Goal: Task Accomplishment & Management: Manage account settings

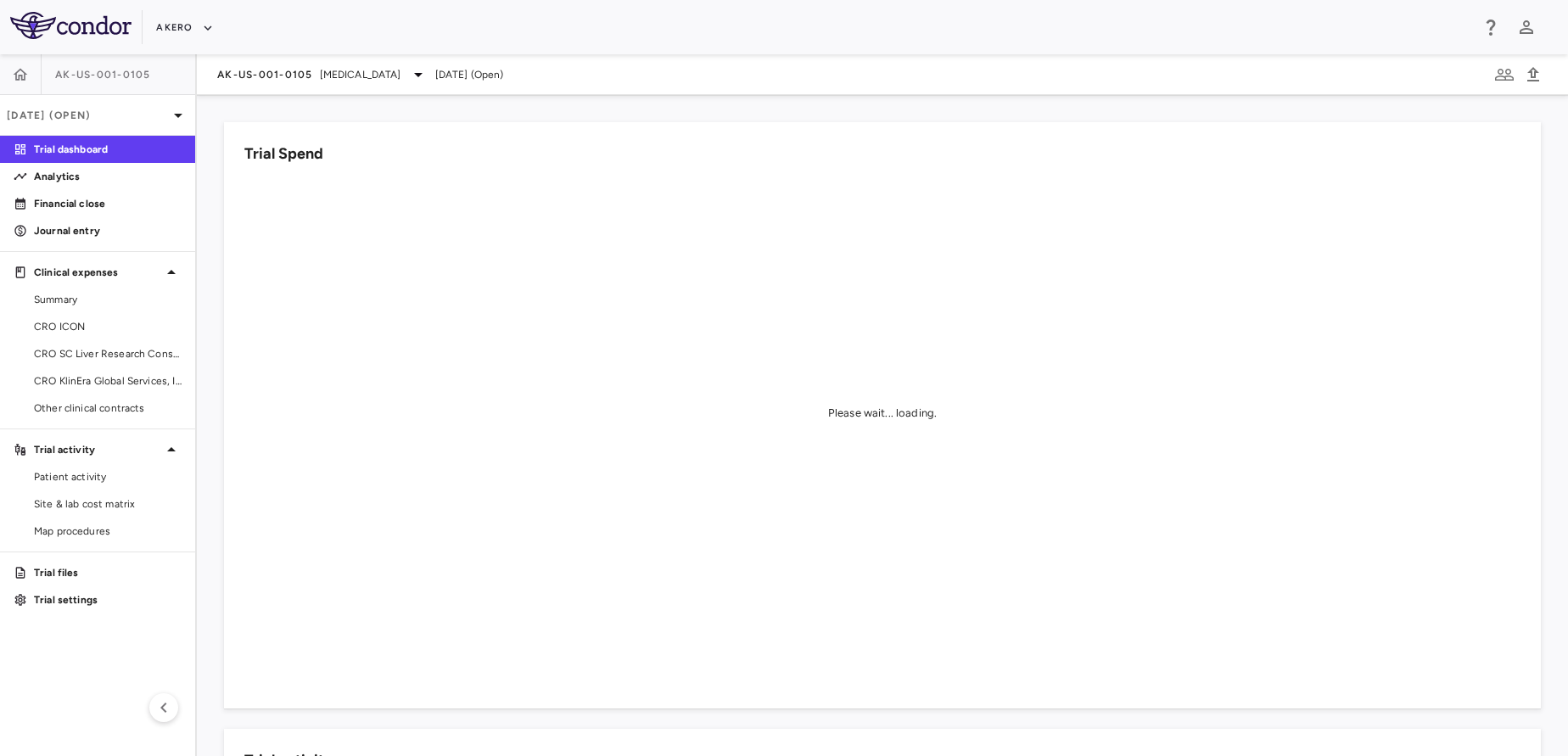
click at [326, 84] on div "AK-US-001-0105 Nonalcoholic Steatohepatitis" at bounding box center [322, 75] width 212 height 21
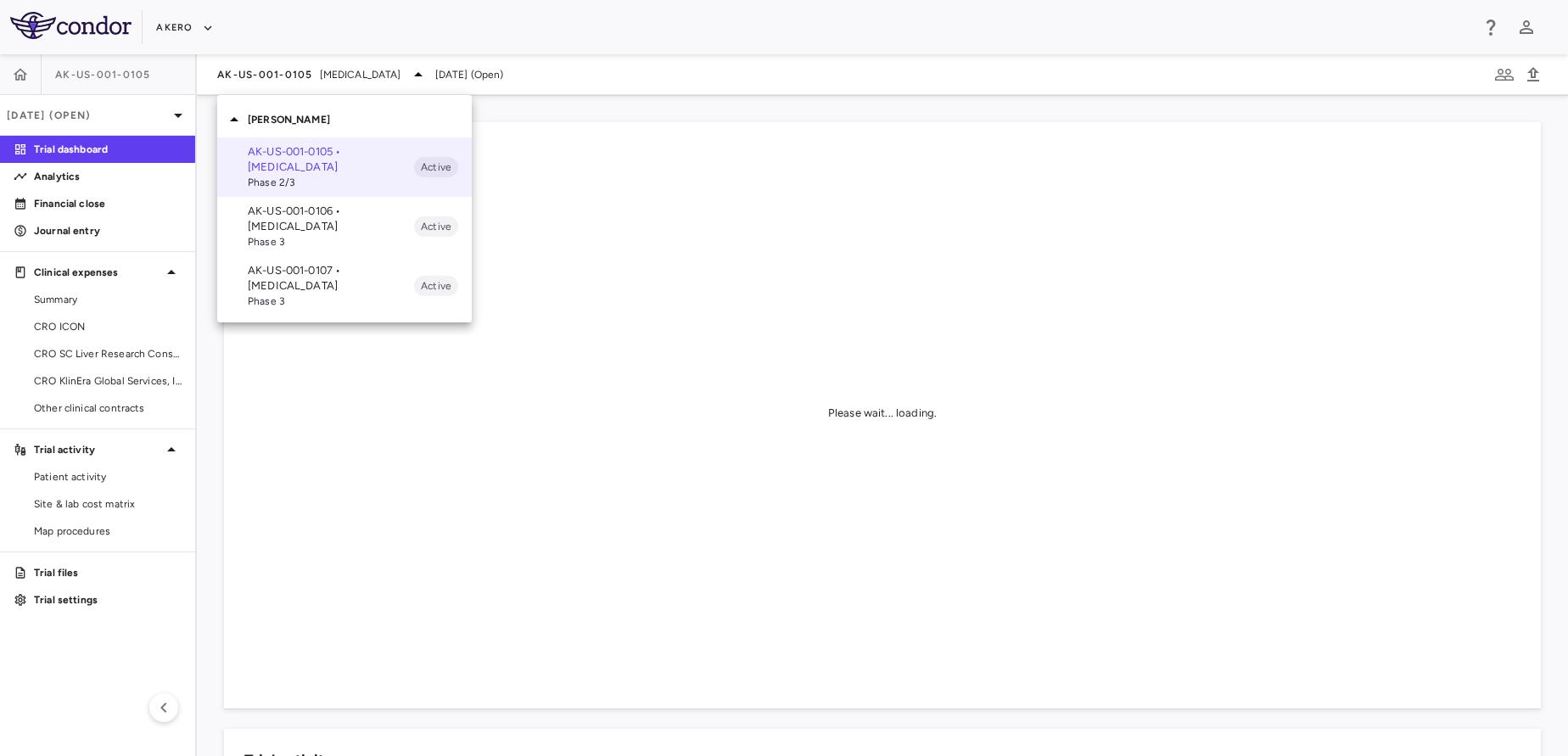
click at [305, 79] on div at bounding box center [784, 378] width 1568 height 756
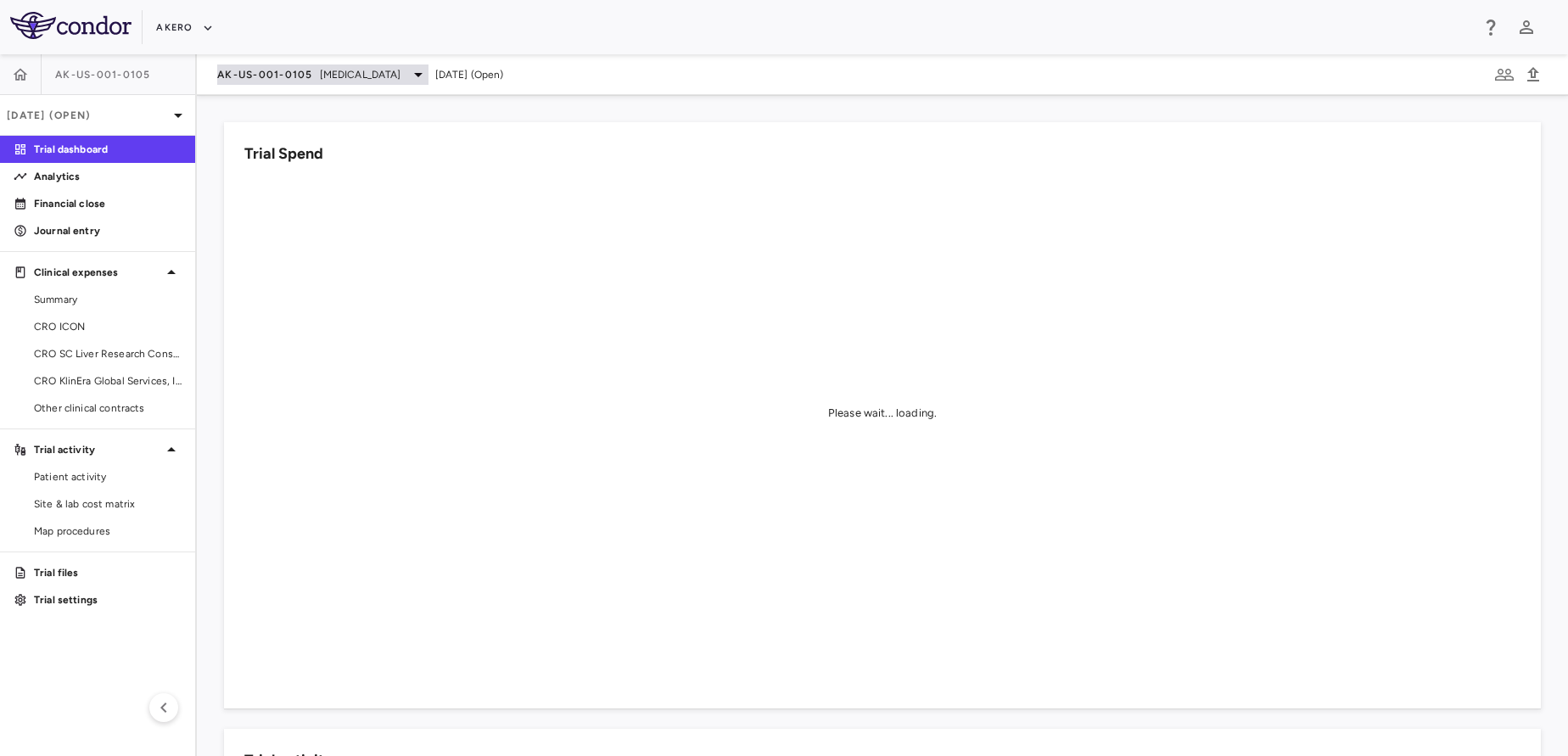
click at [282, 75] on span "AK-US-001-0105" at bounding box center [265, 75] width 96 height 14
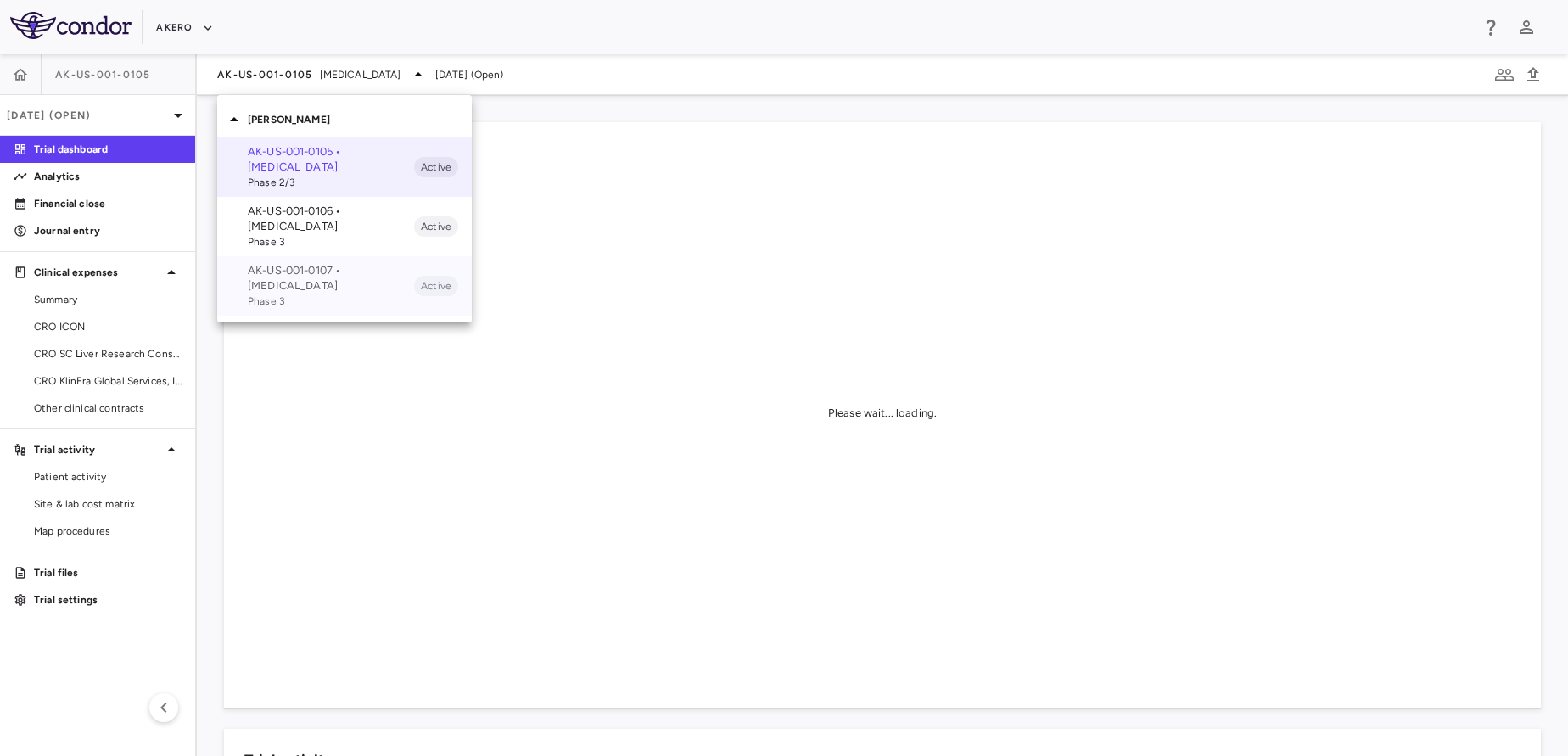
click at [292, 296] on span "Phase 3" at bounding box center [331, 302] width 166 height 15
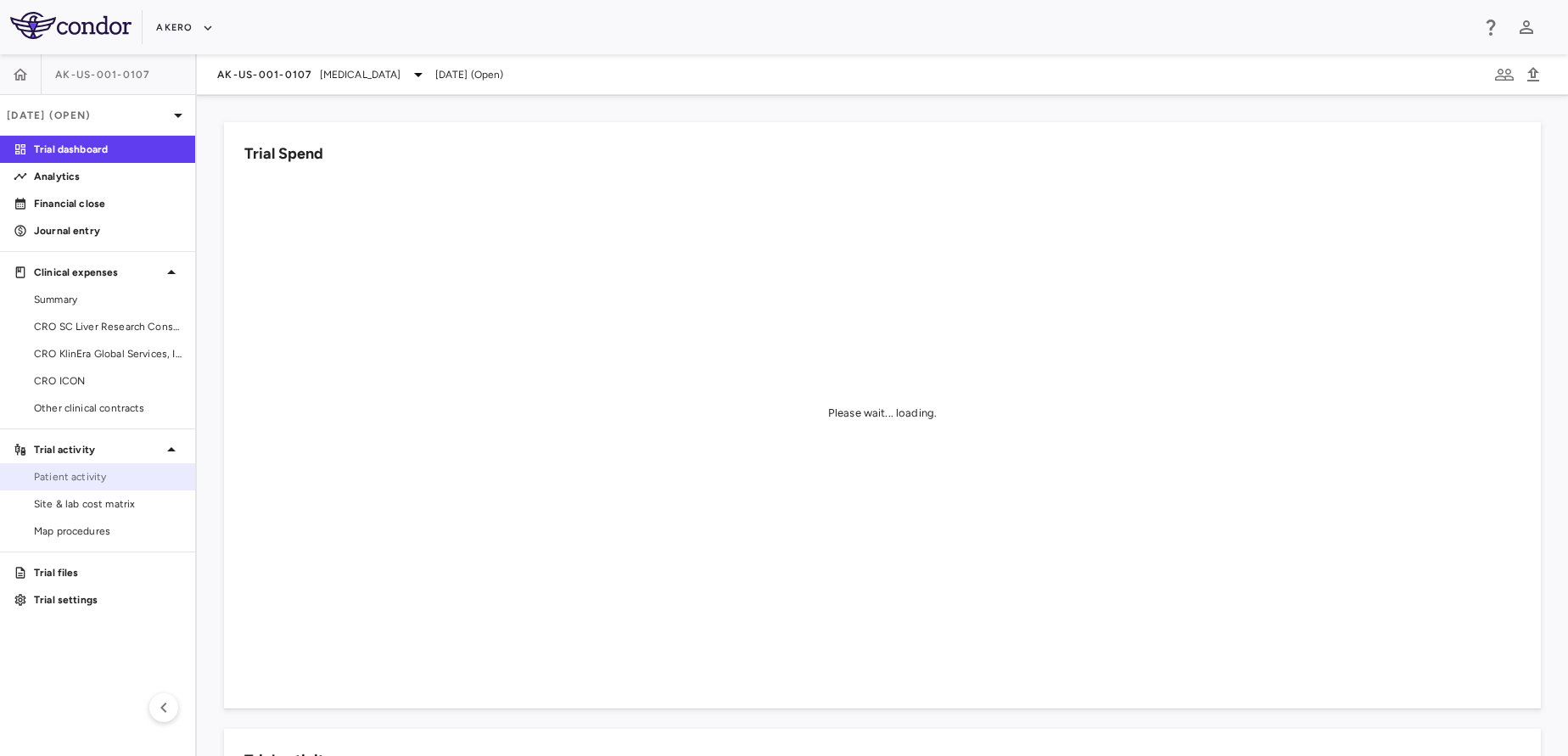
click at [101, 477] on span "Patient activity" at bounding box center [108, 477] width 147 height 15
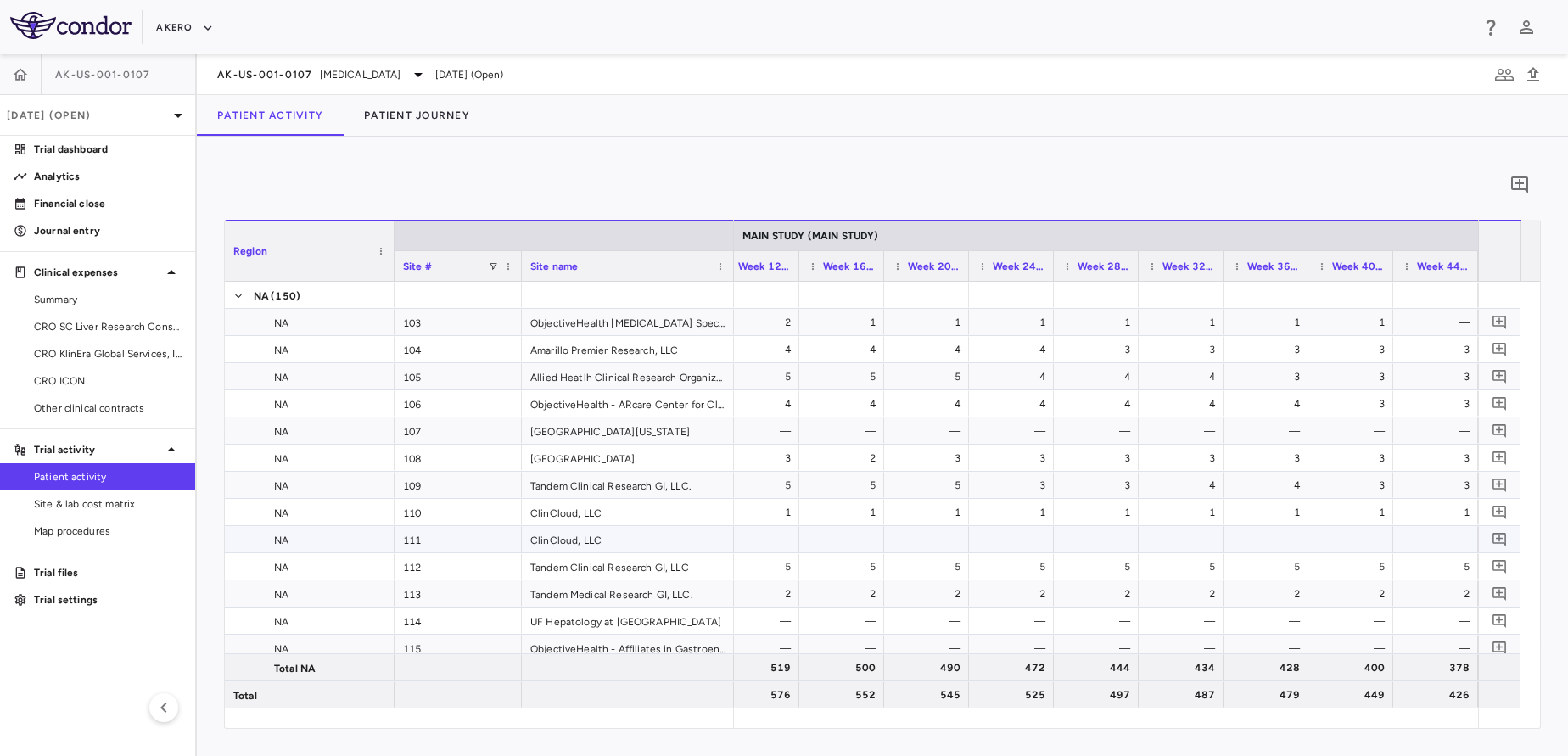
scroll to position [0, 2682]
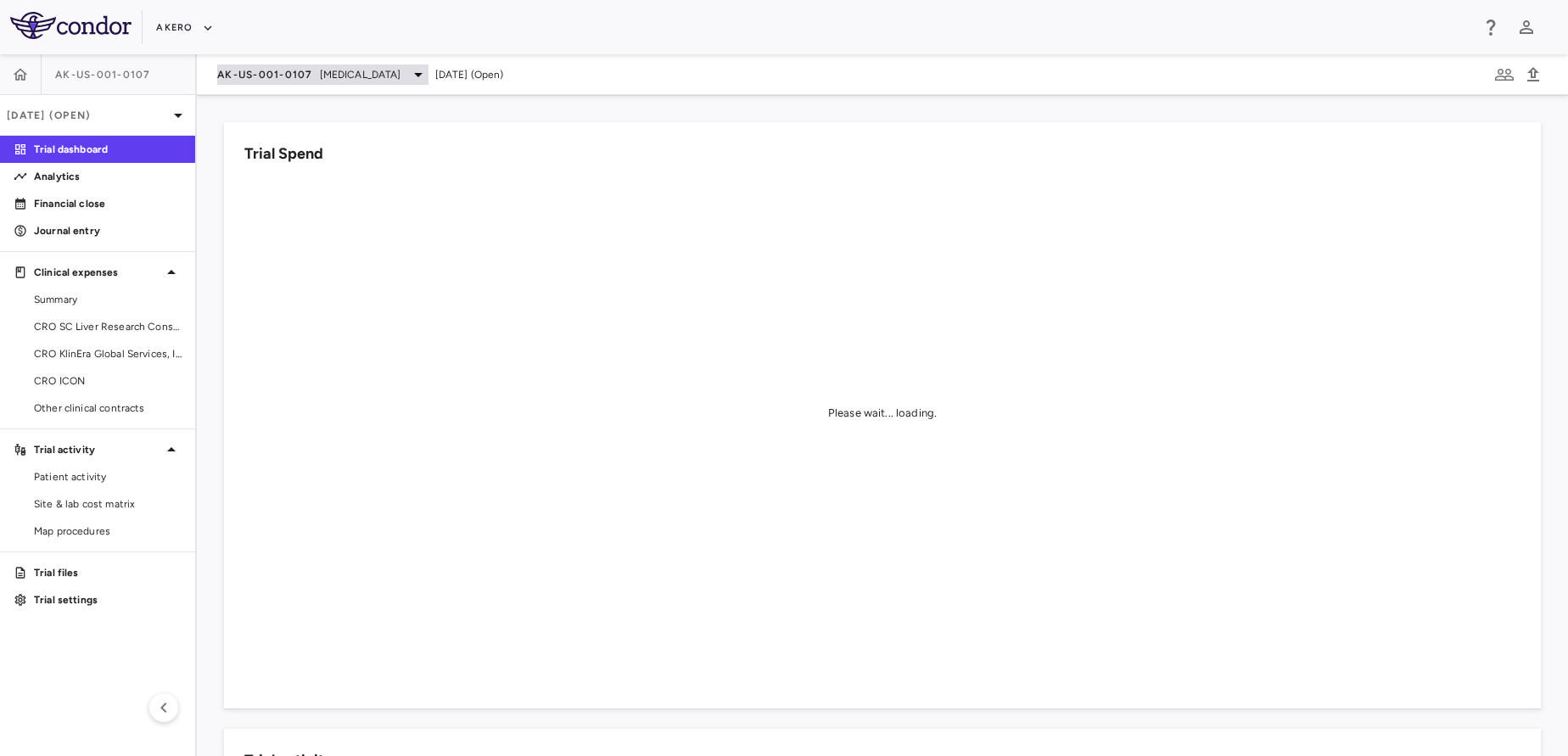
click at [317, 84] on div "AK-US-001-0107 Nonalcoholic Steatohepatitis" at bounding box center [322, 75] width 212 height 21
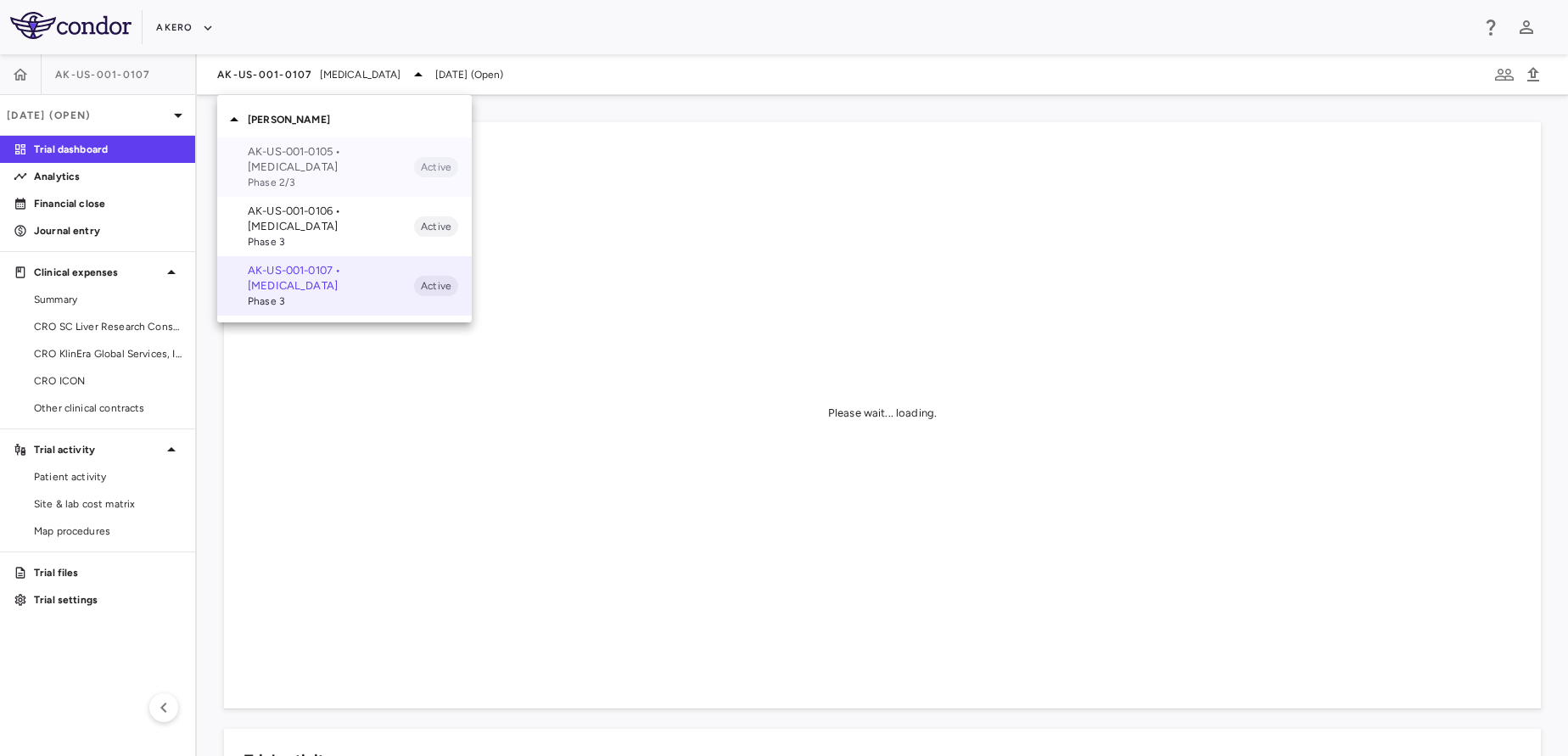
click at [304, 143] on div "AK-US-001-0105 • Nonalcoholic Steatohepatitis Phase 2/3 Active" at bounding box center [344, 166] width 254 height 59
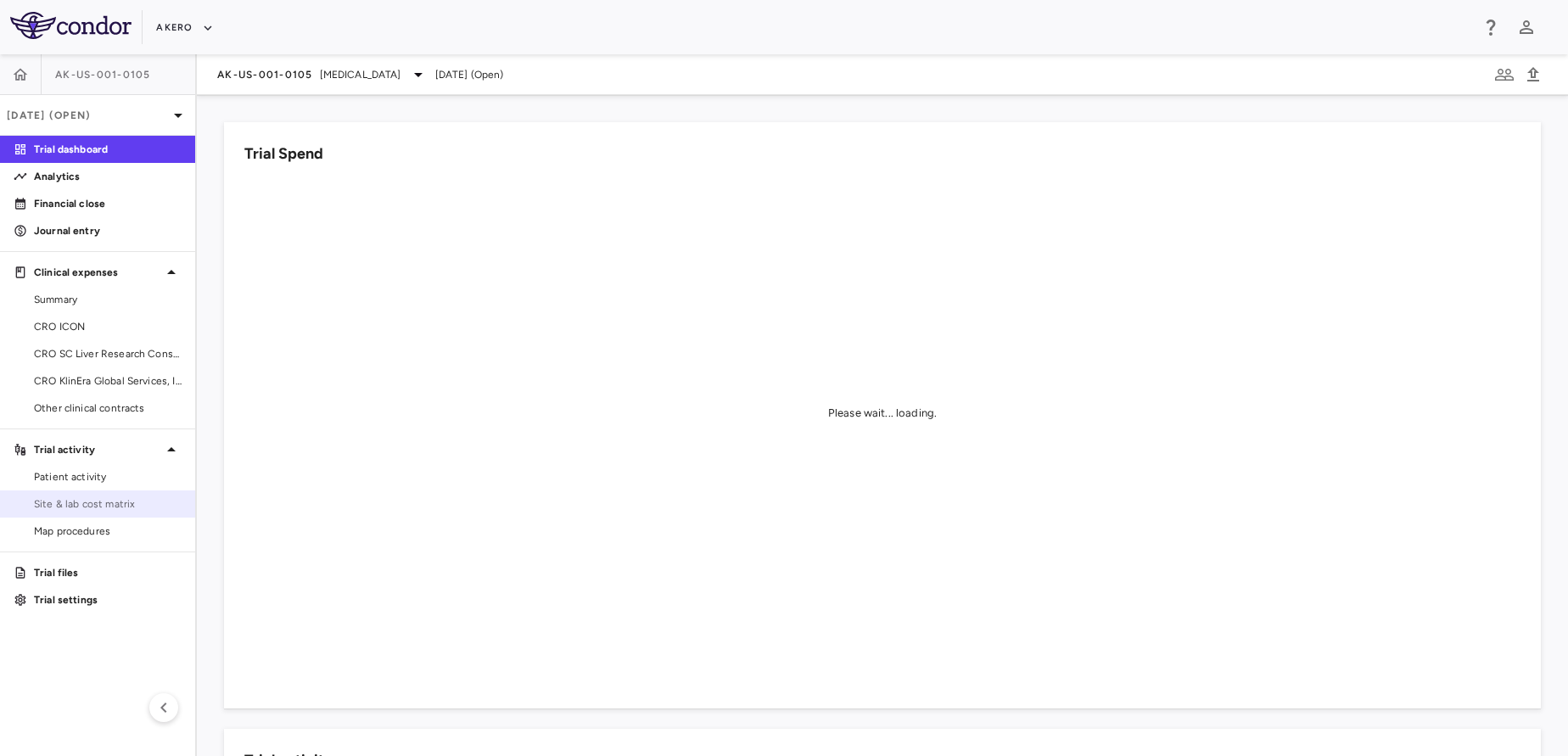
click at [87, 507] on span "Site & lab cost matrix" at bounding box center [108, 504] width 147 height 15
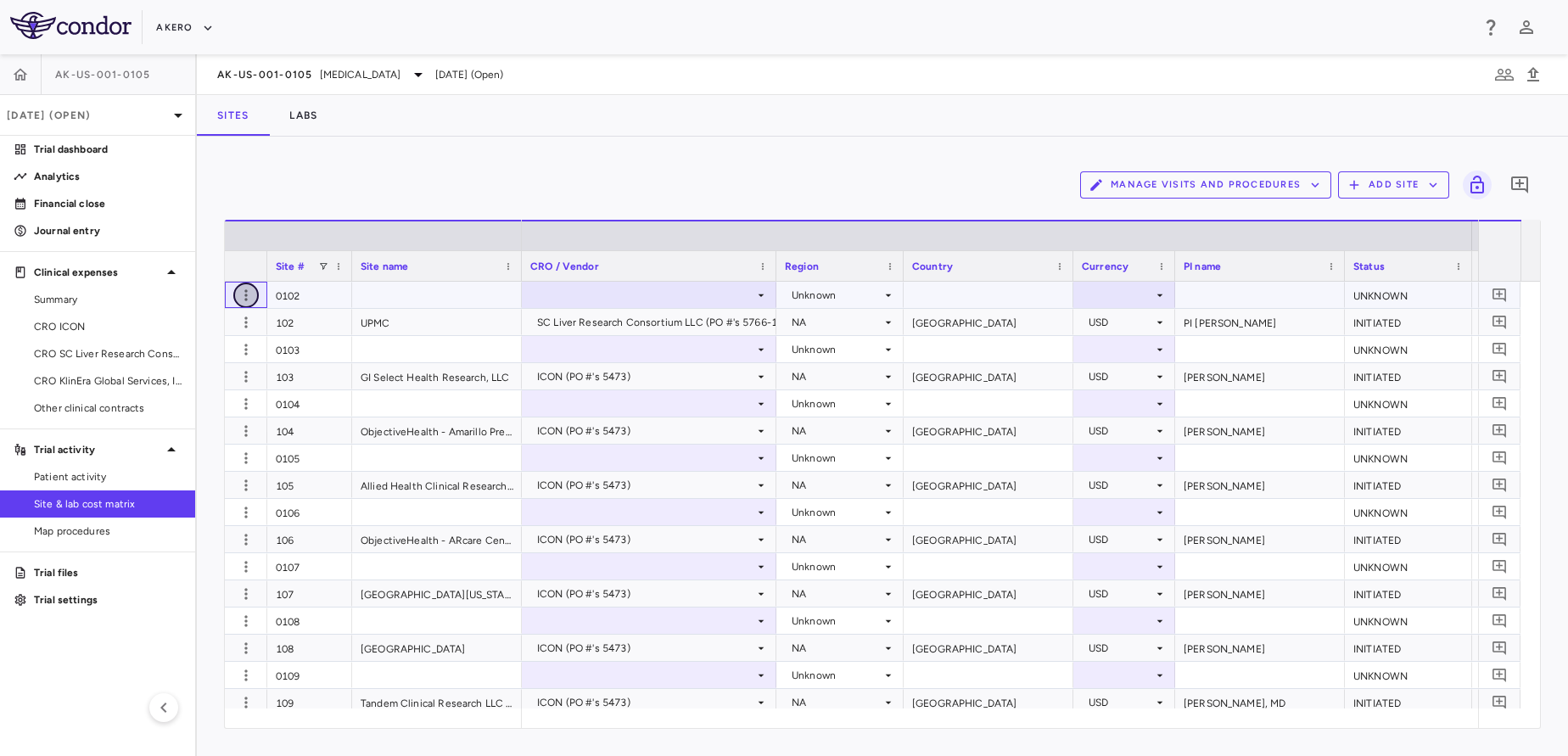
click at [250, 297] on icon "button" at bounding box center [246, 296] width 17 height 17
click at [207, 361] on div "Edit site" at bounding box center [180, 361] width 158 height 31
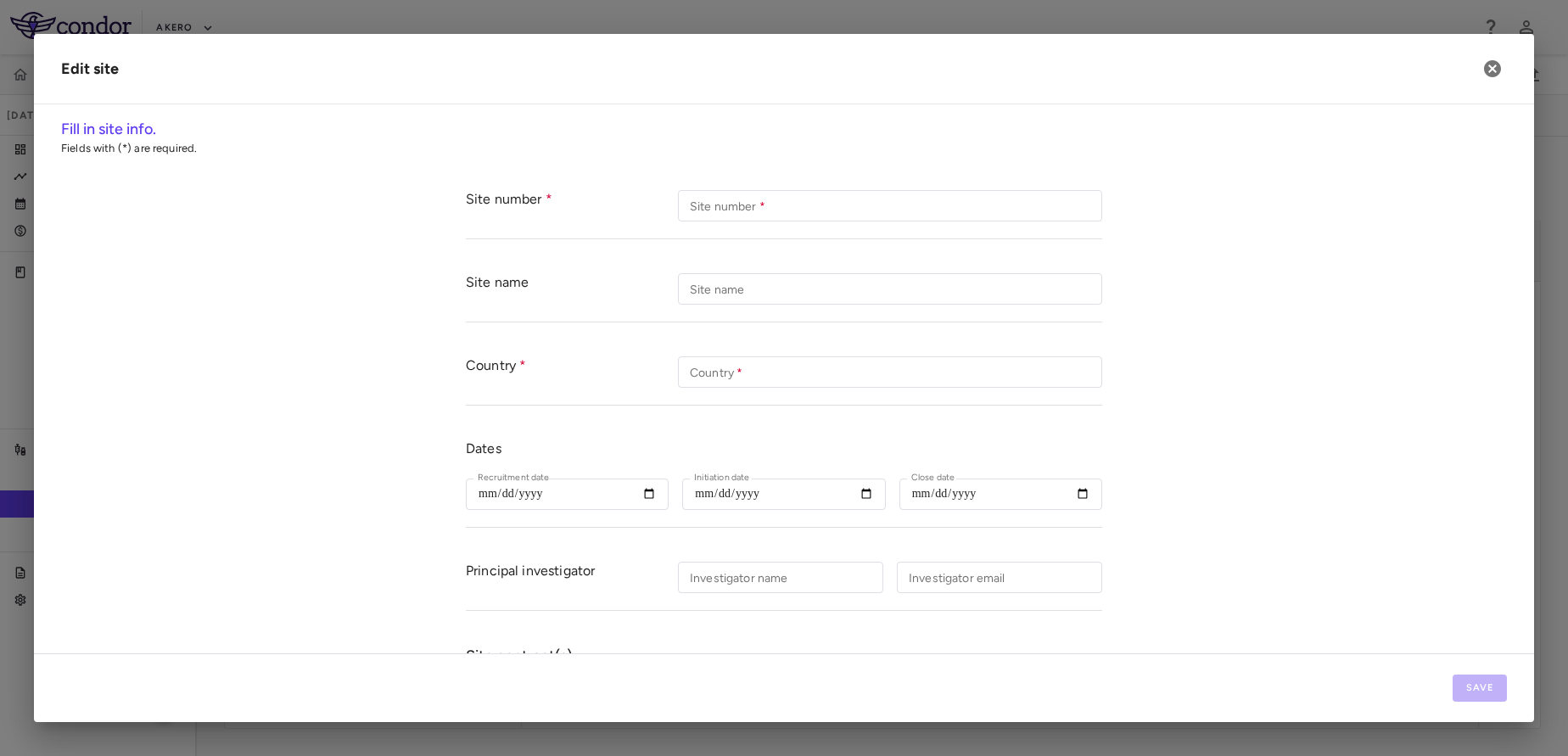
type input "****"
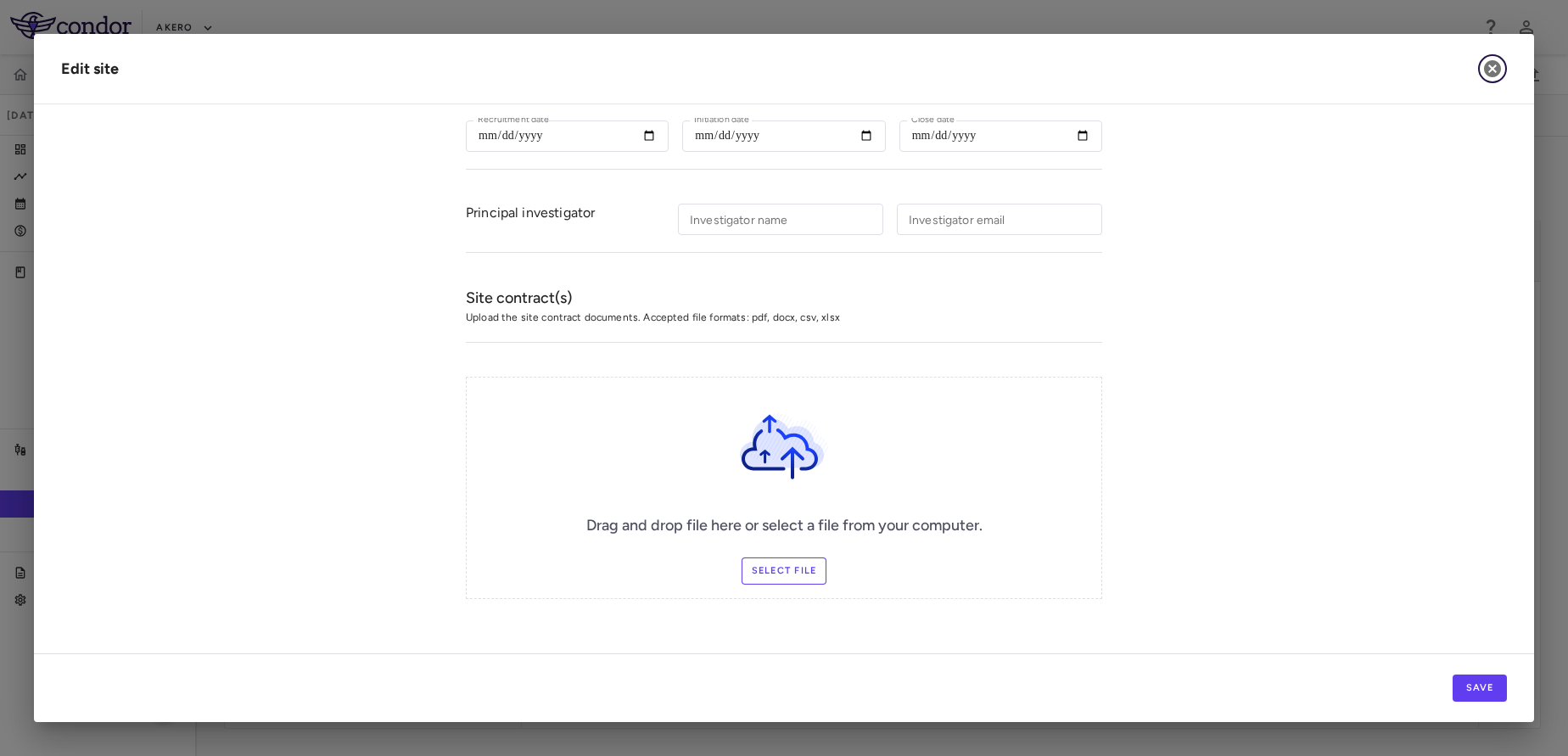
click at [1498, 69] on icon "button" at bounding box center [1493, 69] width 17 height 17
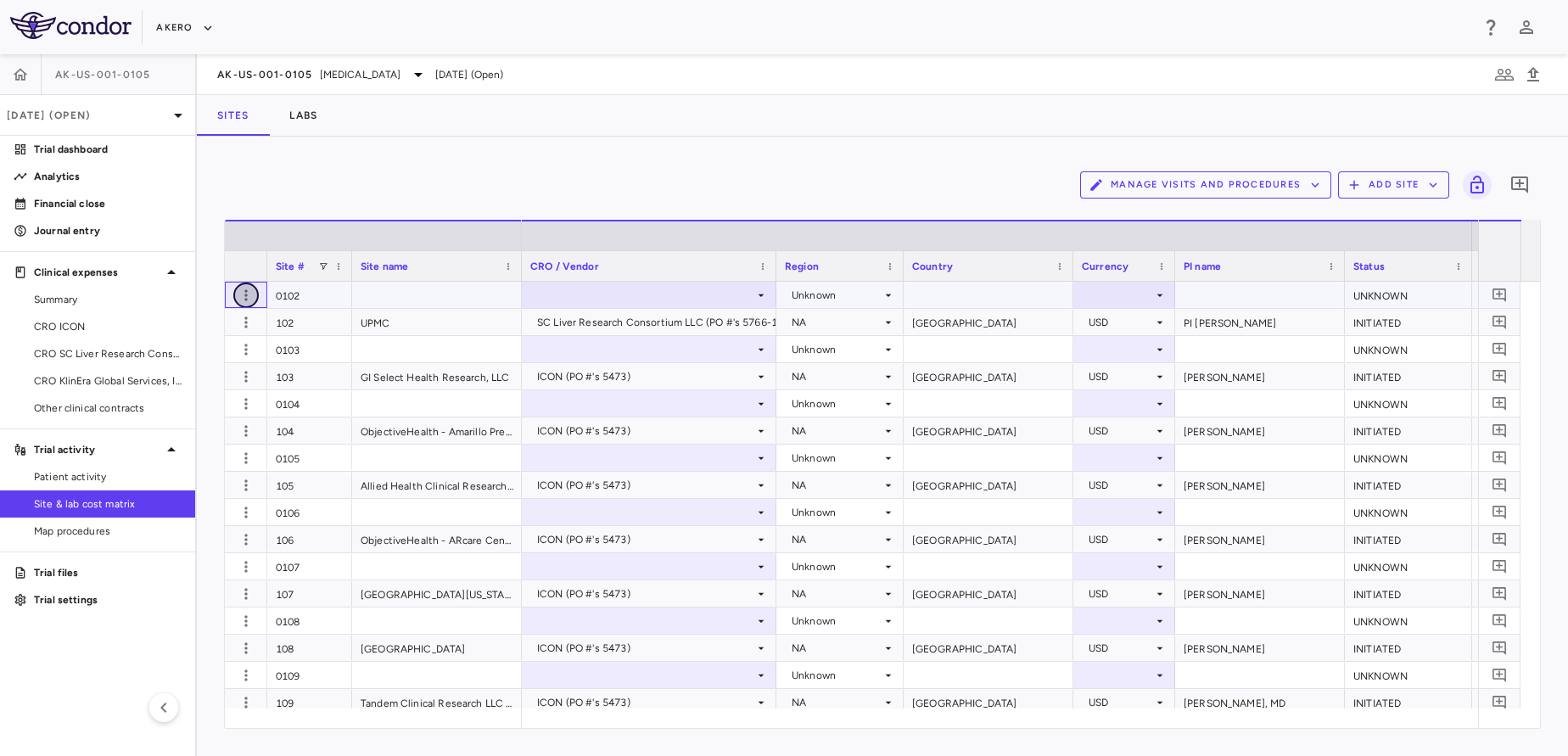
click at [242, 296] on icon "button" at bounding box center [246, 296] width 17 height 17
click at [404, 188] on div at bounding box center [784, 378] width 1568 height 756
click at [404, 188] on div "Manage Visits and Procedures Add Site 0" at bounding box center [882, 185] width 1317 height 43
click at [247, 296] on icon "button" at bounding box center [245, 295] width 3 height 11
click at [338, 81] on div at bounding box center [784, 378] width 1568 height 756
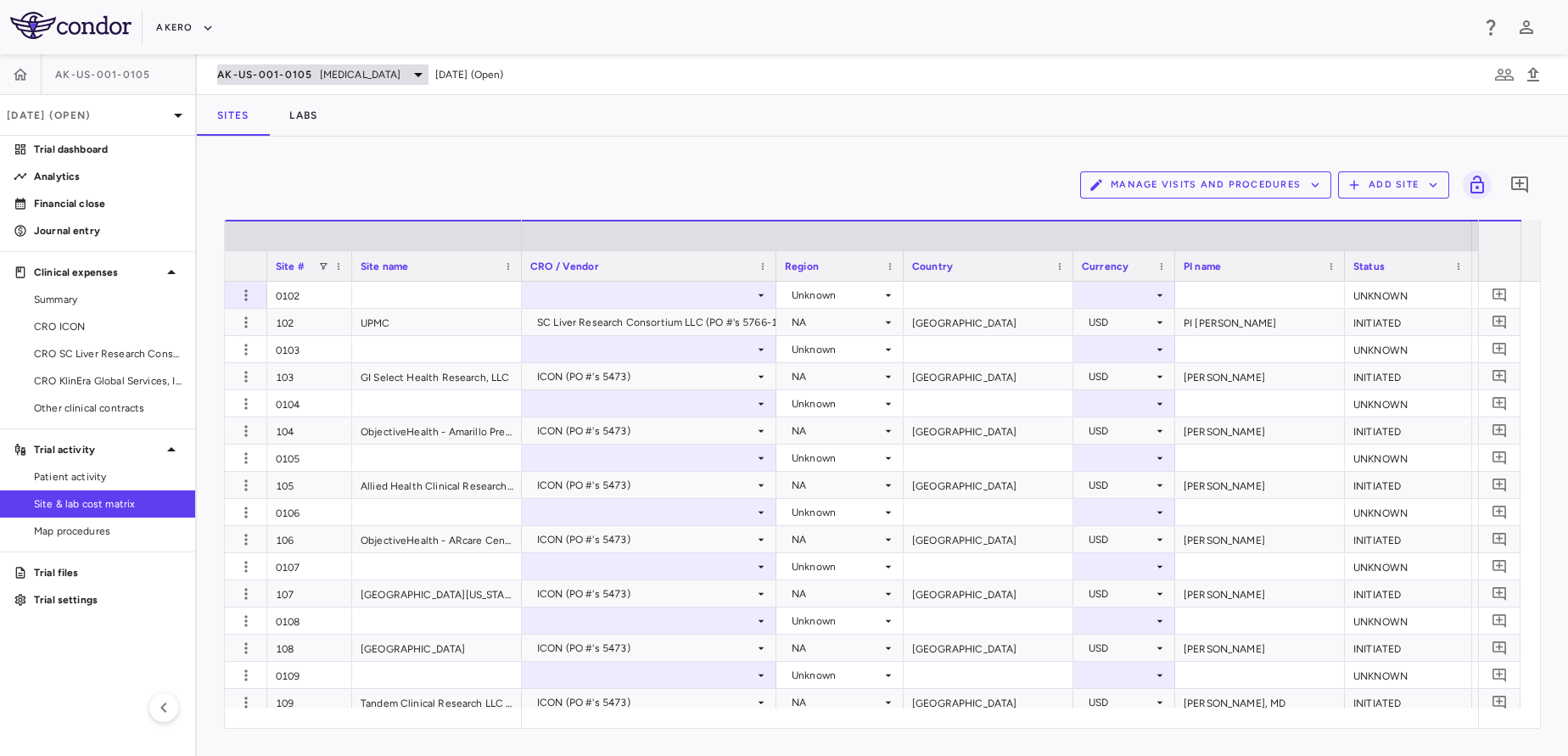
click at [309, 78] on span "AK-US-001-0105" at bounding box center [265, 75] width 96 height 14
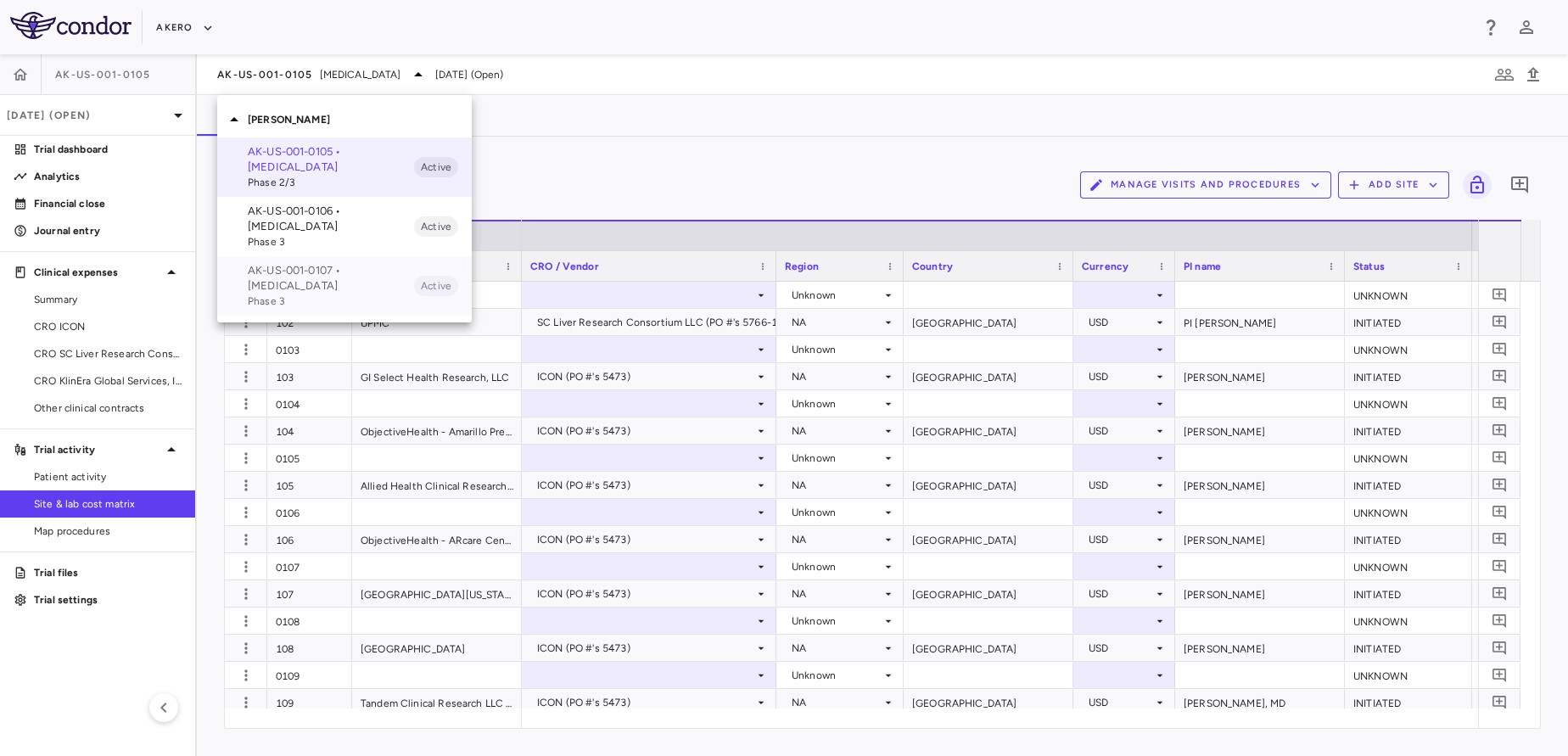
click at [320, 279] on p "AK-US-001-0107 • [MEDICAL_DATA]" at bounding box center [331, 279] width 166 height 31
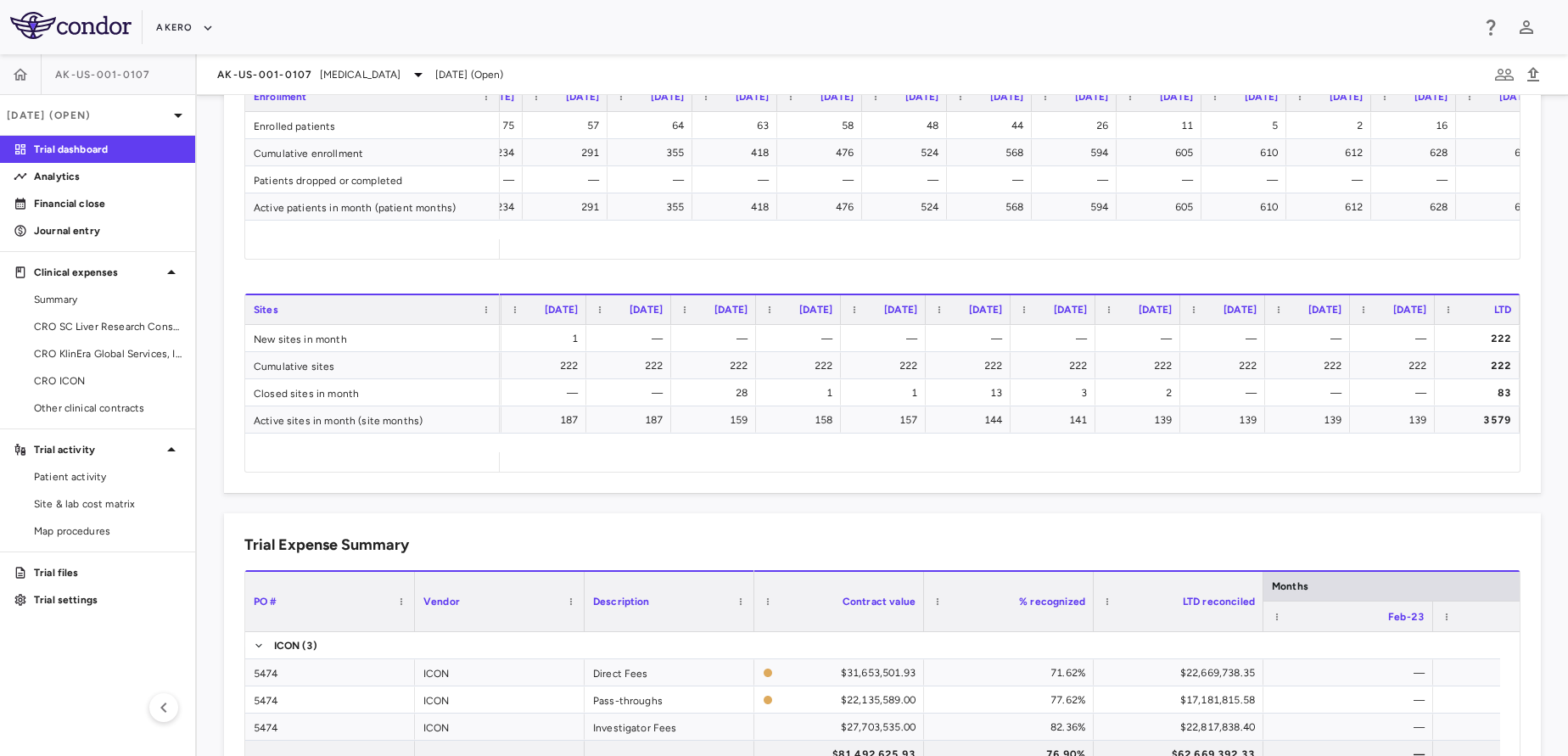
scroll to position [0, 1359]
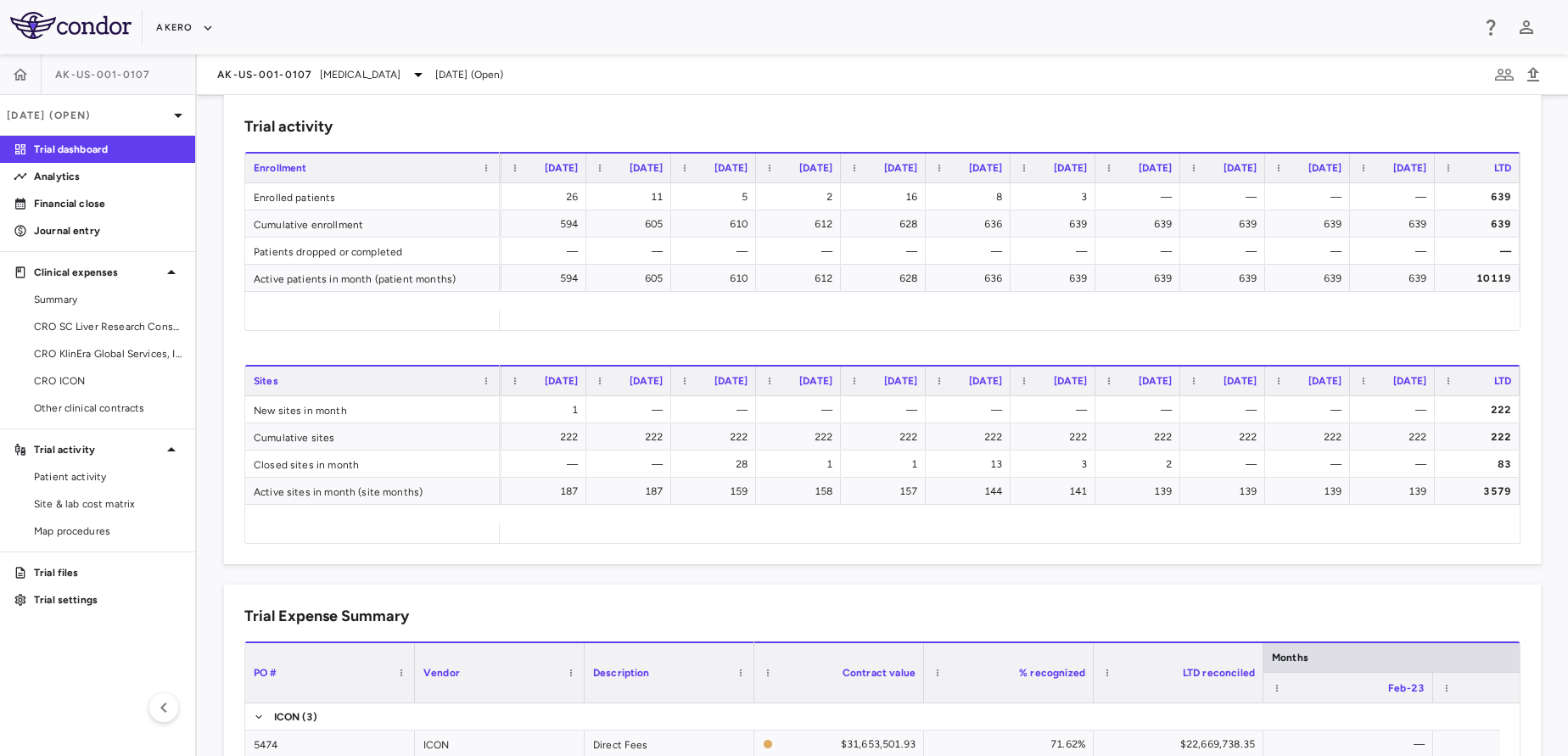
click at [248, 85] on div "AK-US-001-0107 [MEDICAL_DATA] [DATE] (Open)" at bounding box center [883, 75] width 1371 height 41
click at [240, 77] on span "AK-US-001-0107" at bounding box center [265, 75] width 96 height 14
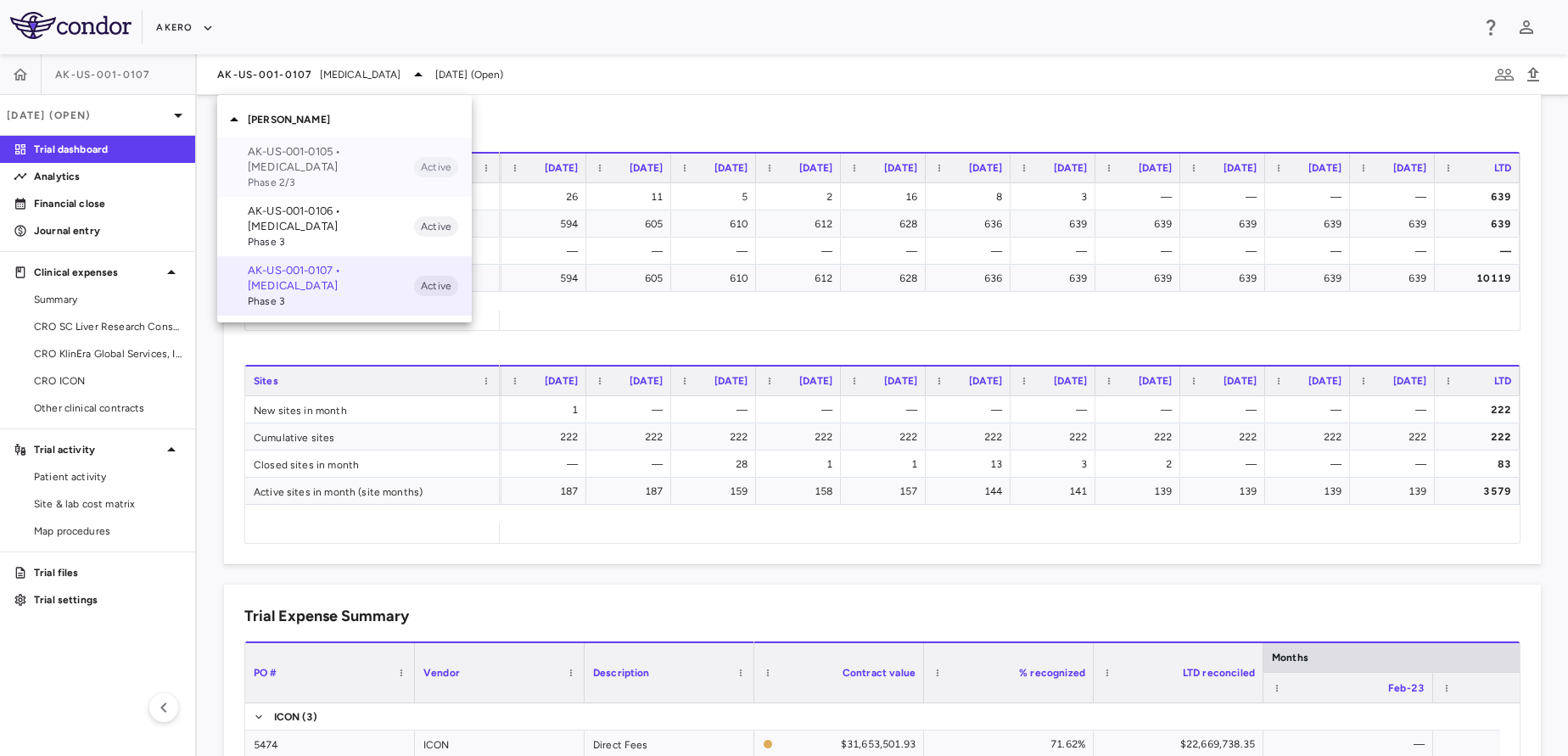
click at [278, 166] on p "AK-US-001-0105 • [MEDICAL_DATA]" at bounding box center [331, 159] width 166 height 31
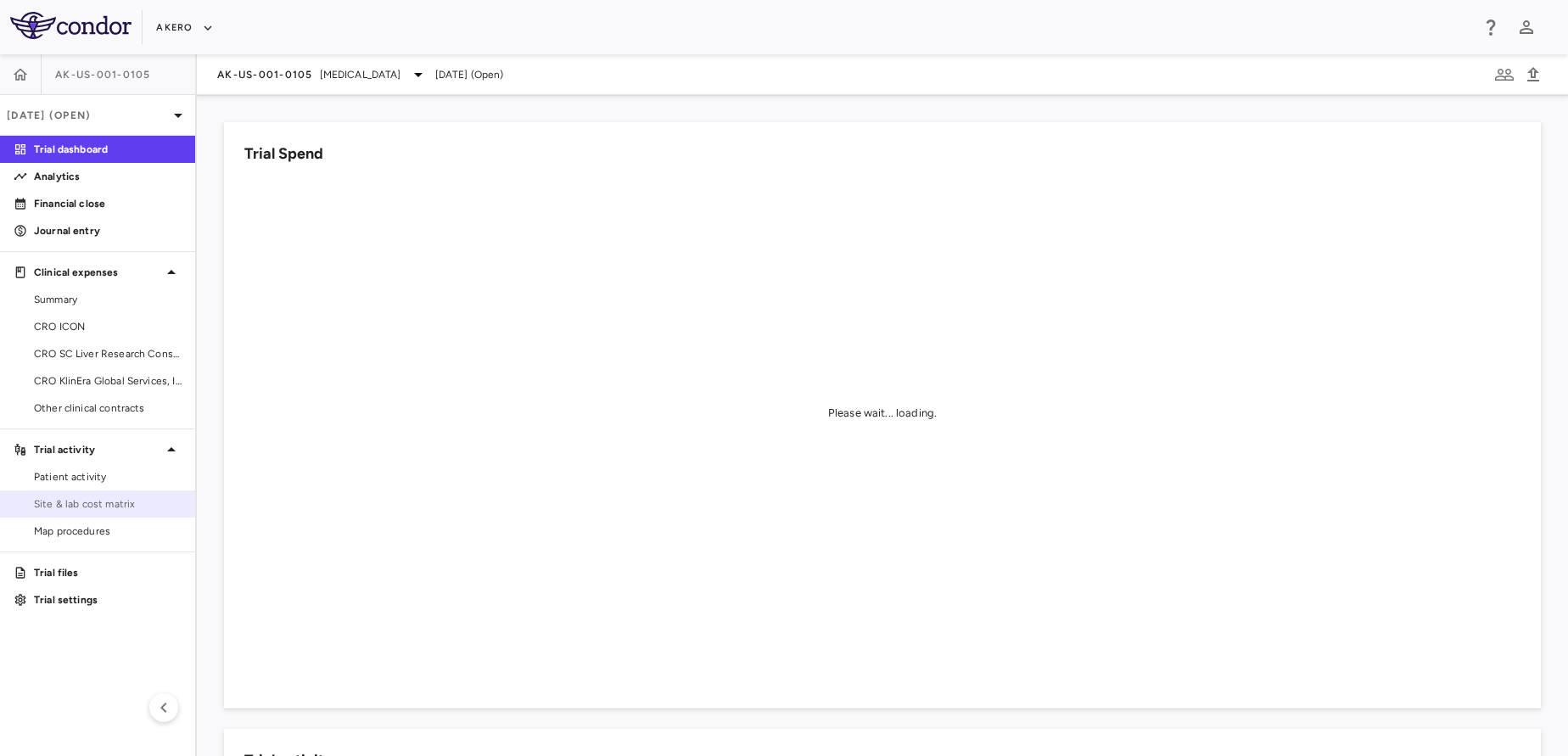
click at [49, 511] on span "Site & lab cost matrix" at bounding box center [108, 504] width 147 height 15
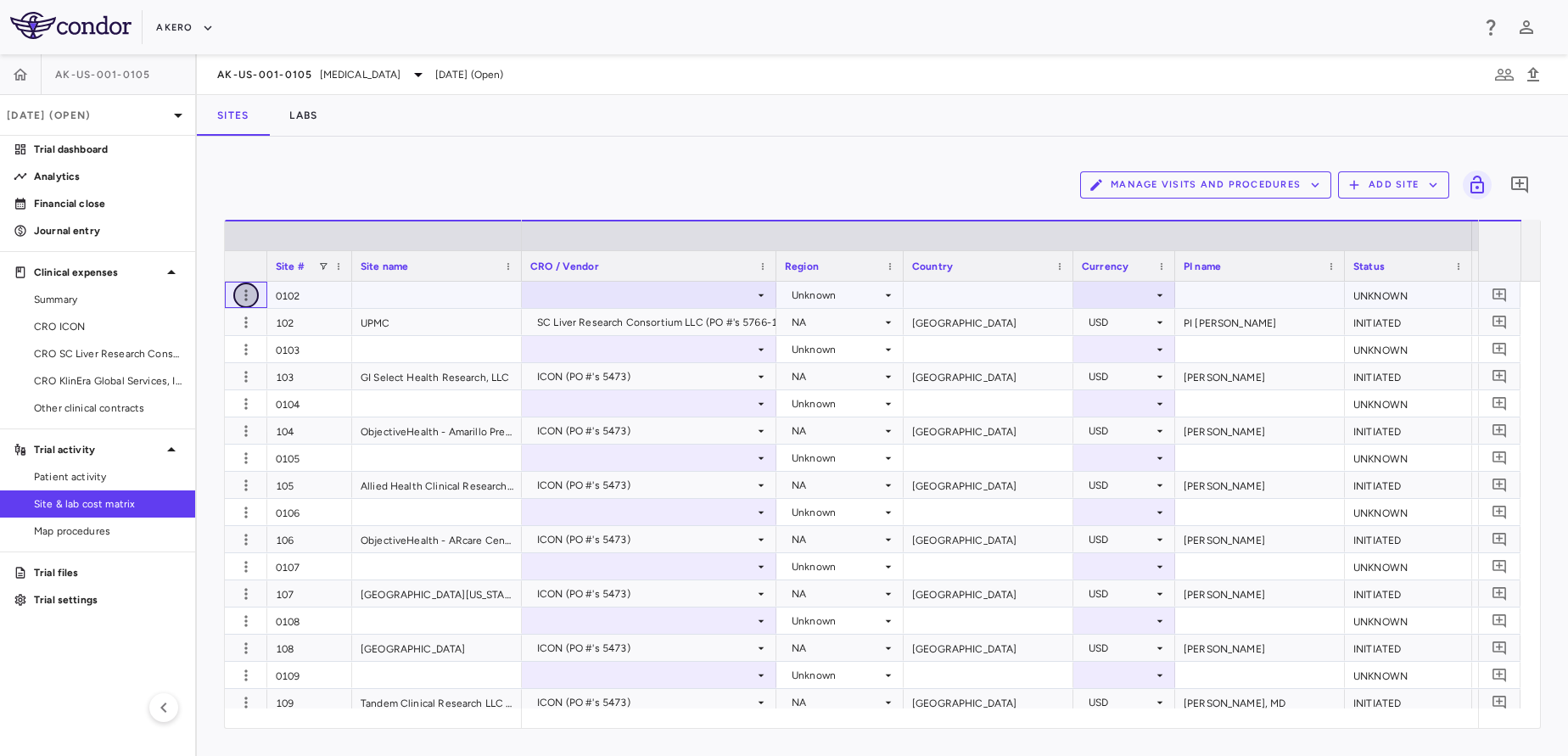
click at [240, 302] on icon "button" at bounding box center [246, 296] width 17 height 17
click at [154, 389] on div "Delete site" at bounding box center [180, 392] width 158 height 31
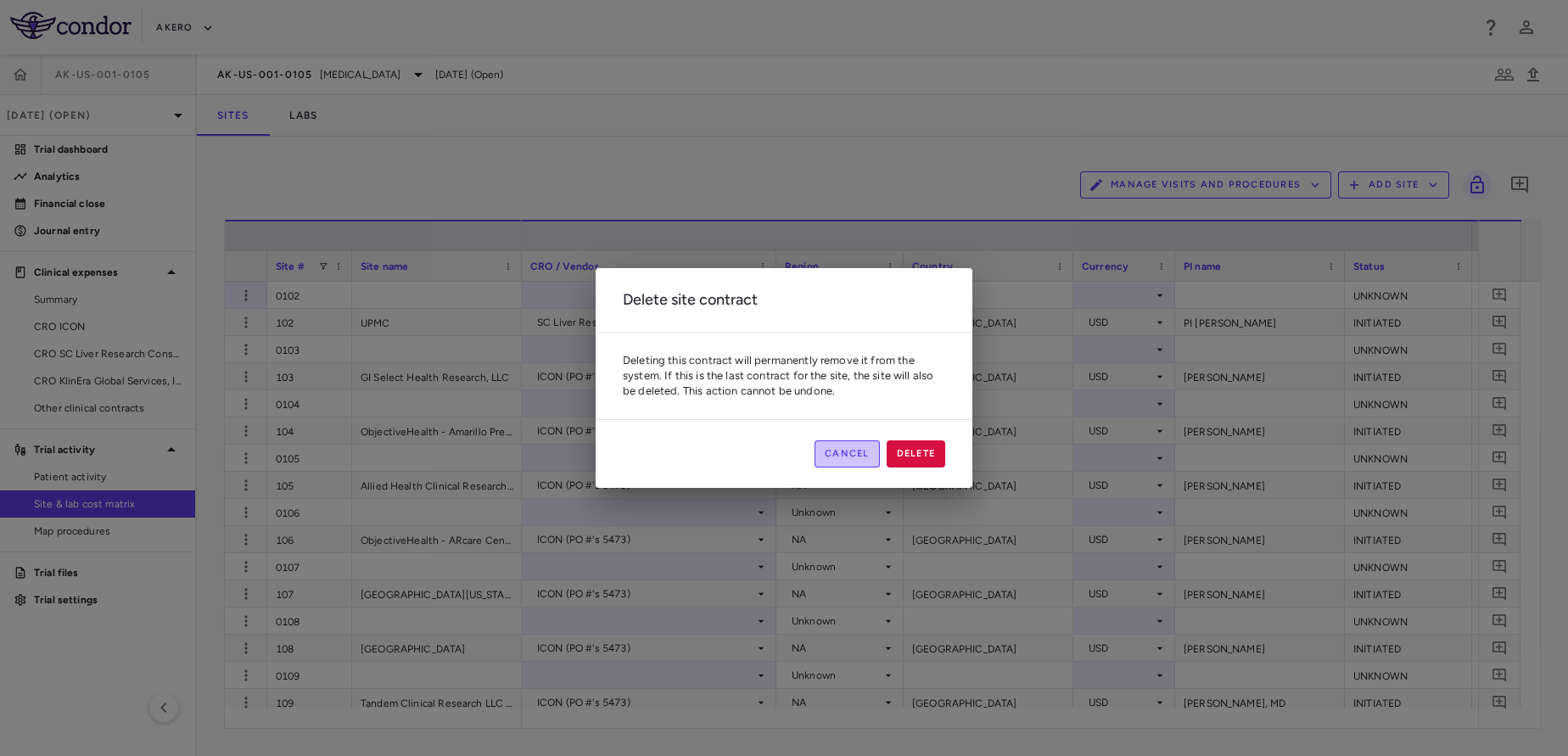
click at [846, 462] on button "Cancel" at bounding box center [847, 454] width 65 height 27
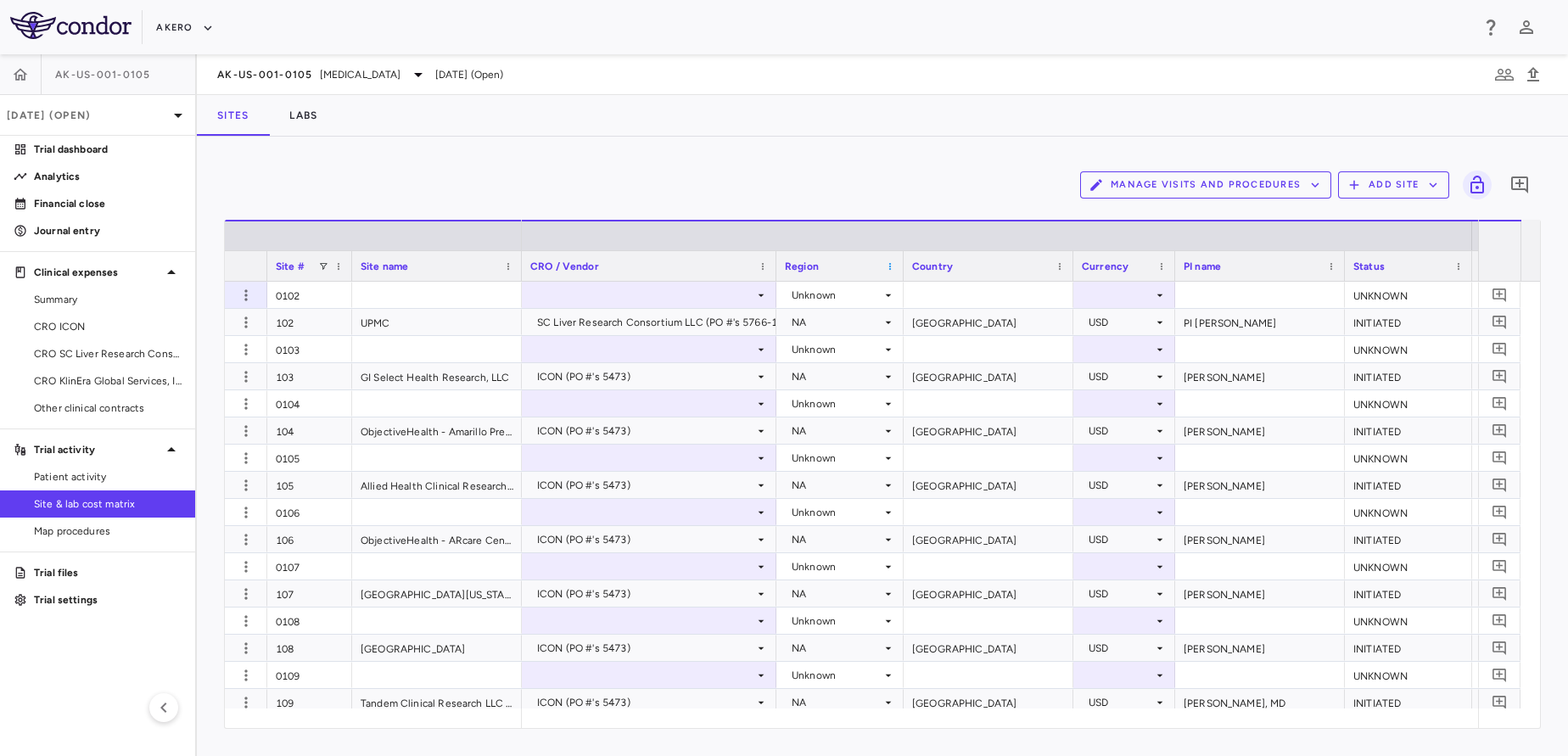
click at [894, 265] on span at bounding box center [890, 267] width 10 height 10
click at [857, 267] on div "Region" at bounding box center [832, 266] width 95 height 21
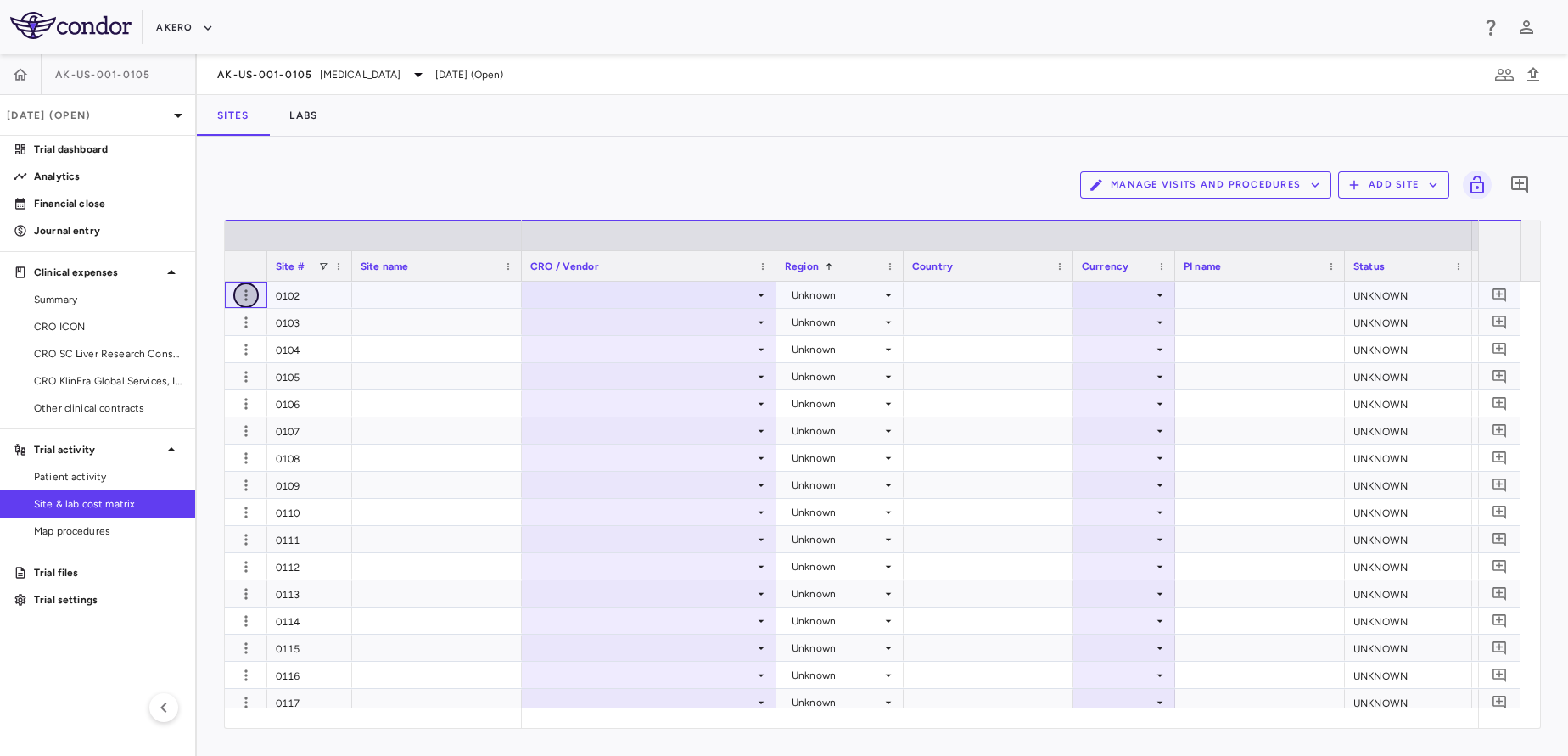
click at [241, 296] on icon "button" at bounding box center [246, 296] width 17 height 17
click at [184, 388] on div "Delete site" at bounding box center [180, 392] width 158 height 31
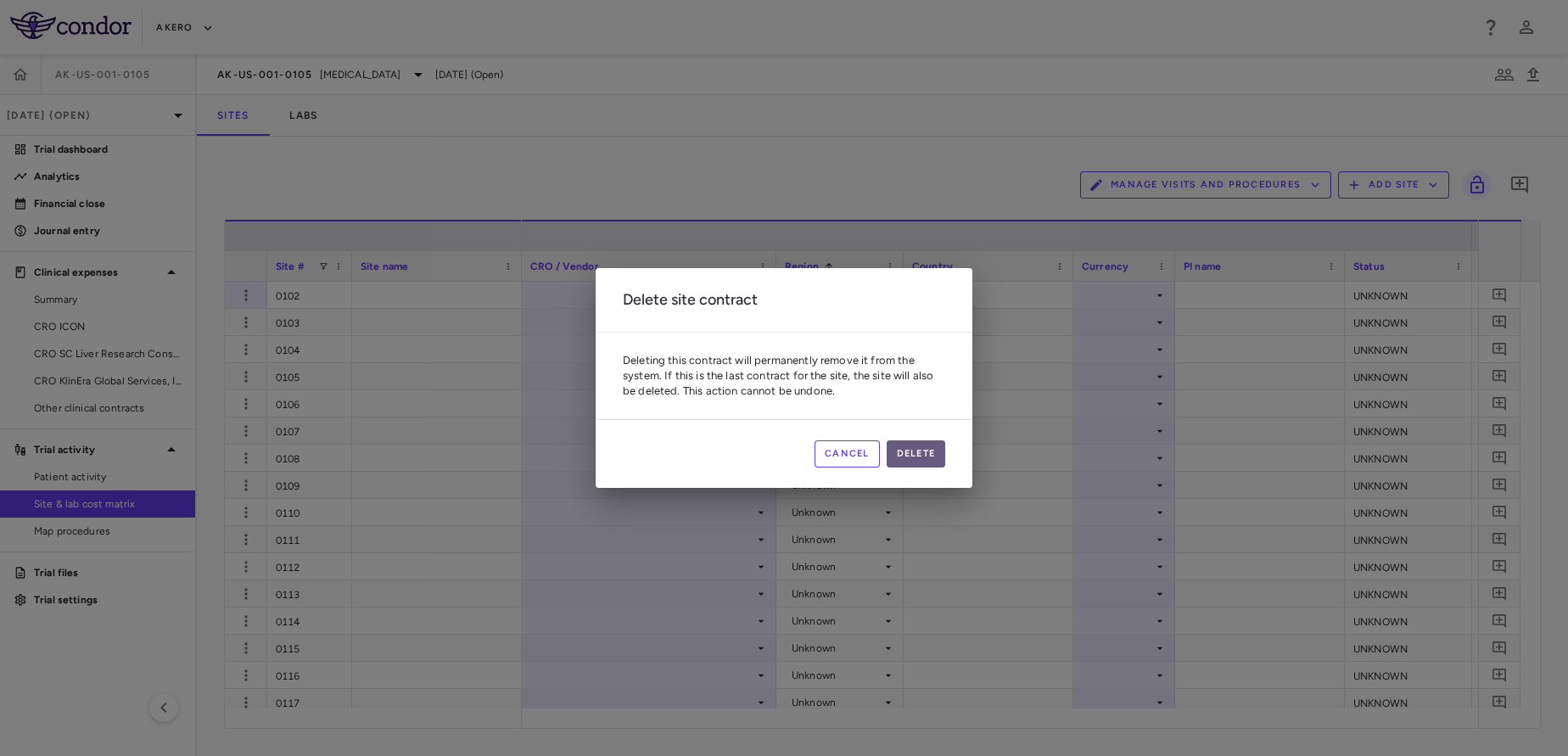
click at [917, 465] on button "Delete" at bounding box center [916, 454] width 59 height 27
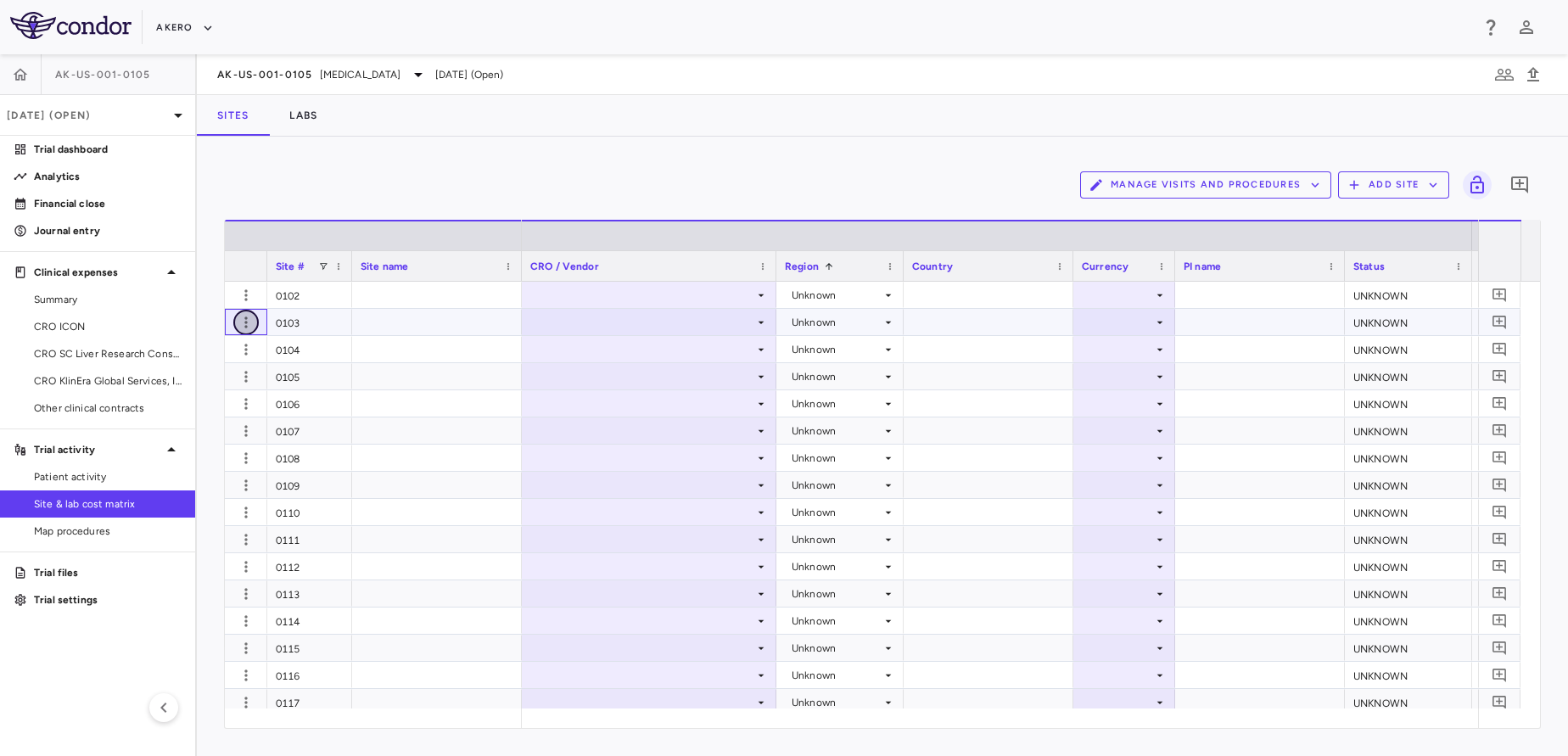
click at [245, 320] on icon "button" at bounding box center [246, 322] width 17 height 17
click at [193, 407] on link "Other clinical contracts" at bounding box center [98, 408] width 195 height 26
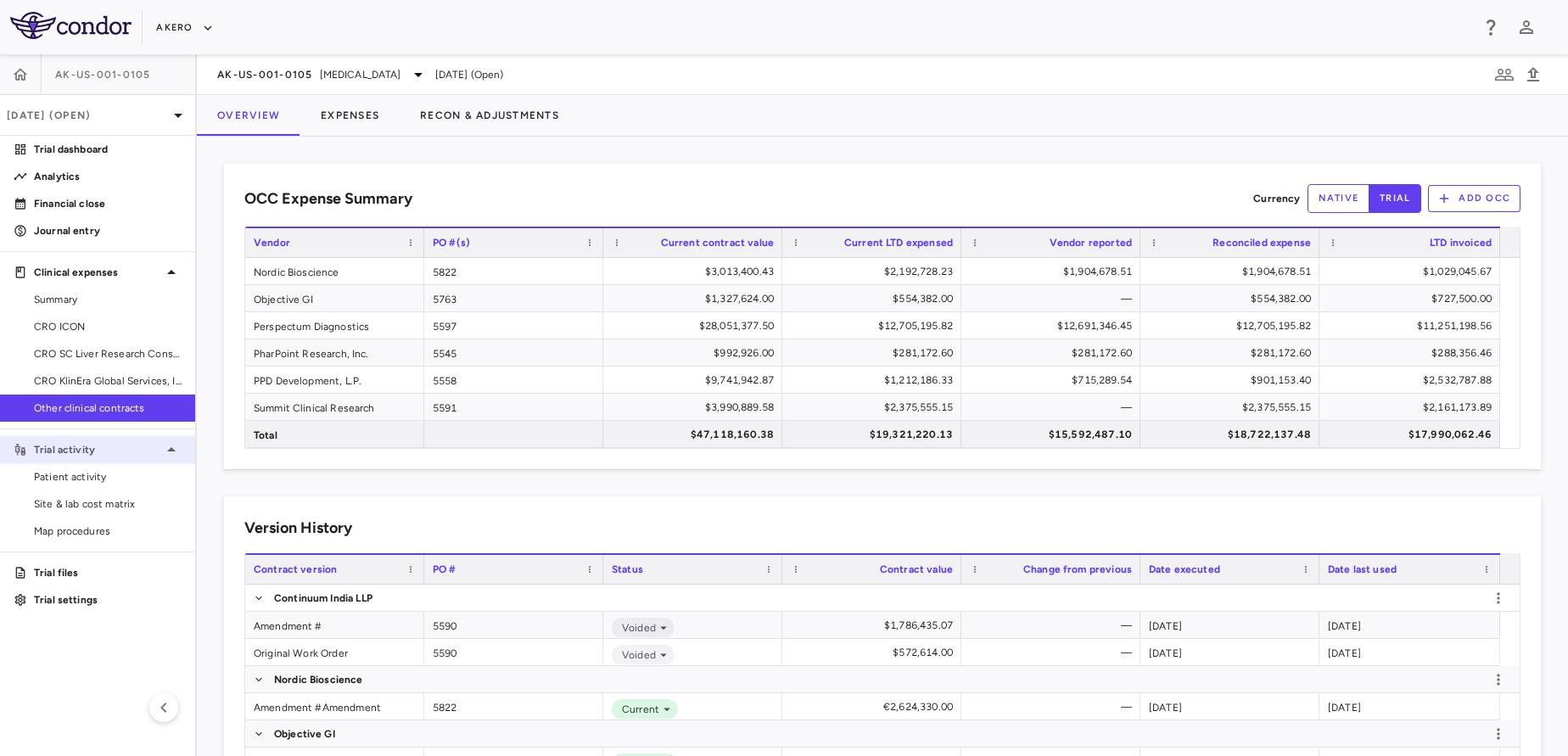
click at [105, 460] on div "Trial activity" at bounding box center [98, 450] width 195 height 31
click at [74, 447] on p "Trial activity" at bounding box center [98, 450] width 128 height 15
click at [85, 473] on span "Patient activity" at bounding box center [108, 477] width 147 height 15
